Goal: Find contact information: Find contact information

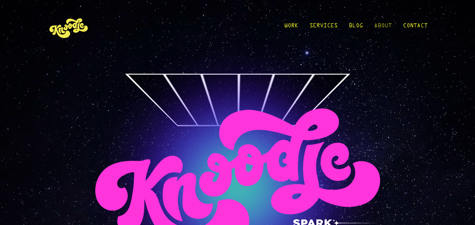
click at [376, 27] on link "About" at bounding box center [383, 27] width 18 height 33
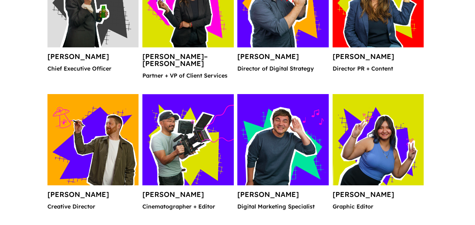
scroll to position [703, 0]
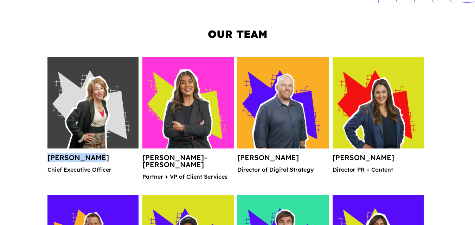
drag, startPoint x: 43, startPoint y: 159, endPoint x: 98, endPoint y: 160, distance: 55.9
copy h4 "[PERSON_NAME]"
drag, startPoint x: 108, startPoint y: 173, endPoint x: 117, endPoint y: 172, distance: 9.2
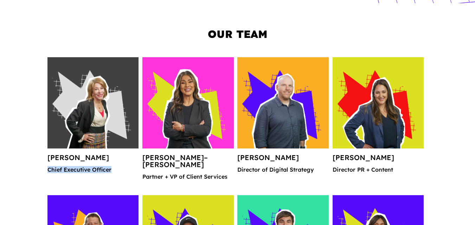
copy p "Chief Executive Officer"
